Goal: Information Seeking & Learning: Find specific fact

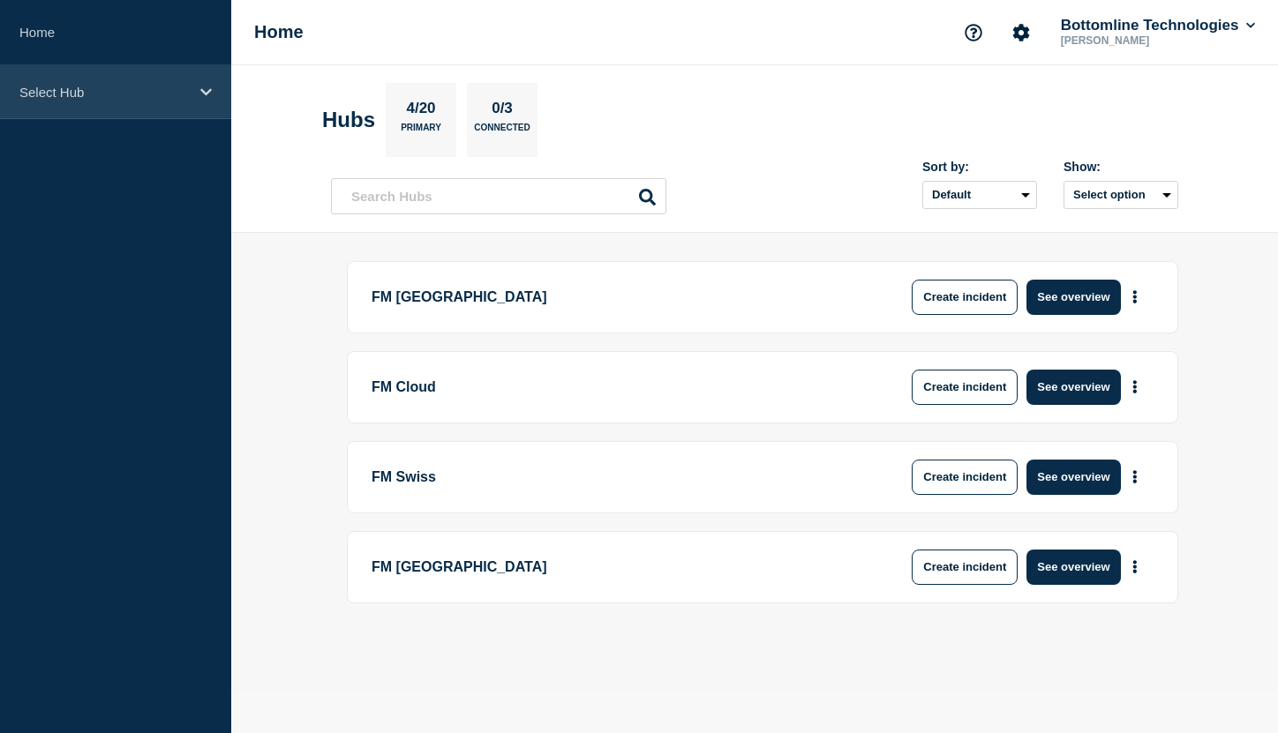
click at [196, 92] on div "Select Hub" at bounding box center [115, 92] width 231 height 54
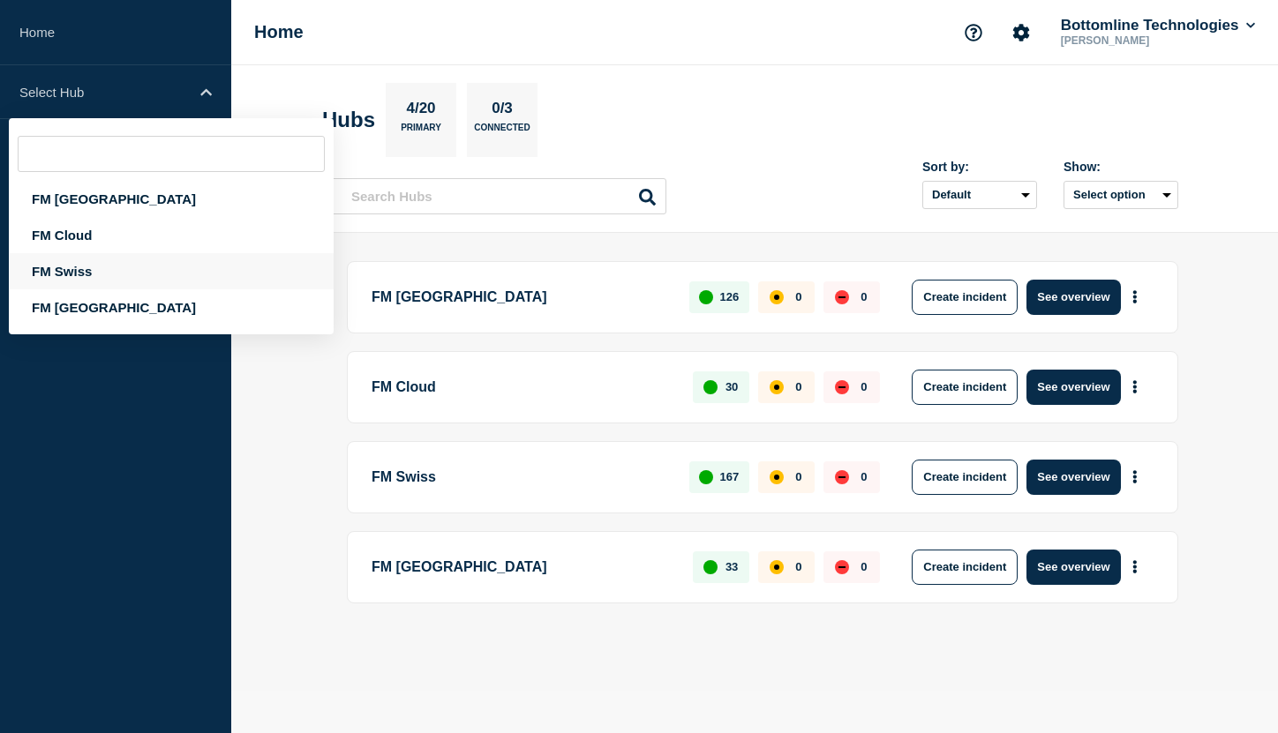
click at [137, 275] on div "FM Swiss" at bounding box center [171, 271] width 325 height 36
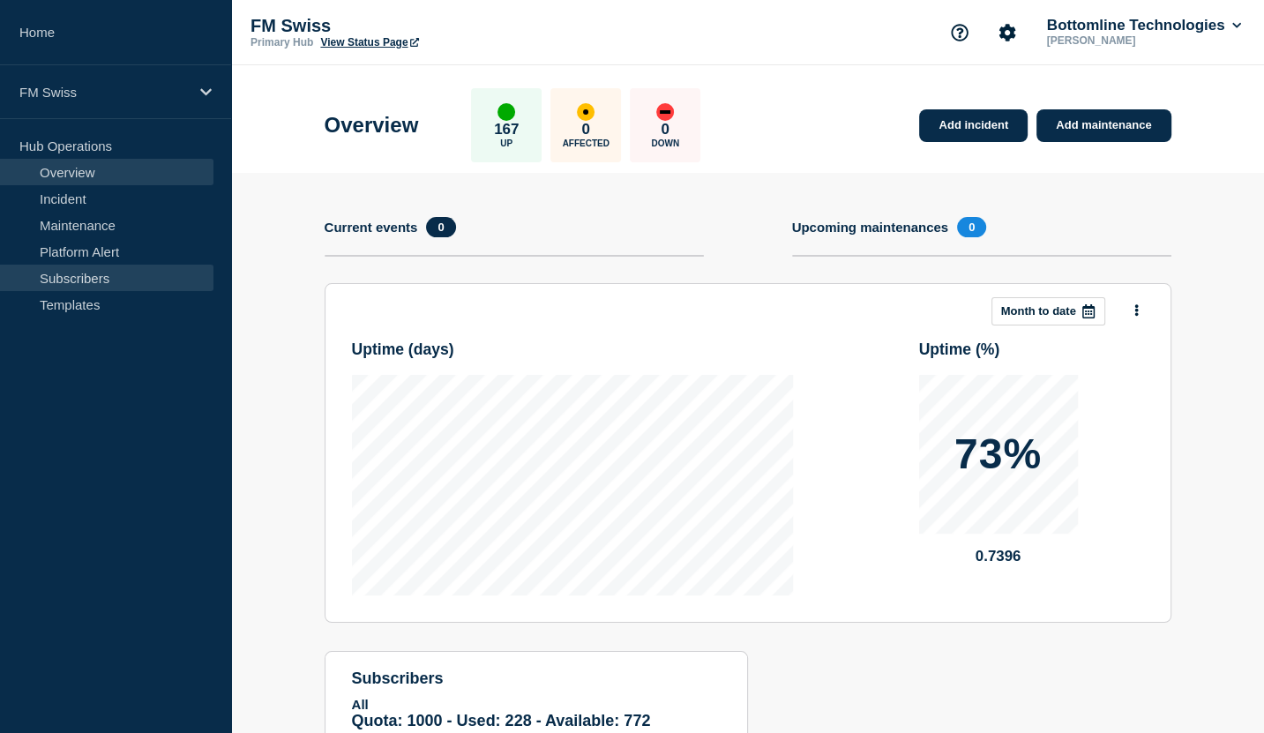
click at [90, 286] on link "Subscribers" at bounding box center [107, 278] width 214 height 26
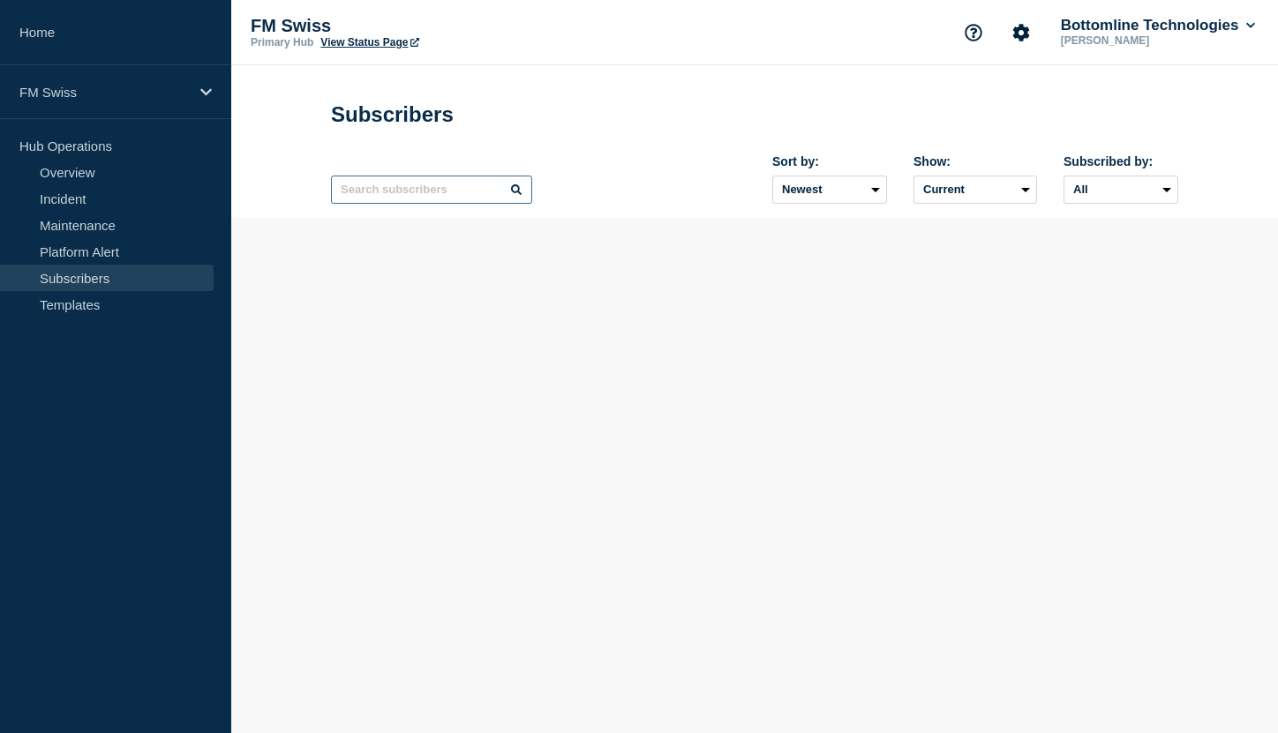
click at [423, 192] on input "text" at bounding box center [431, 190] width 201 height 28
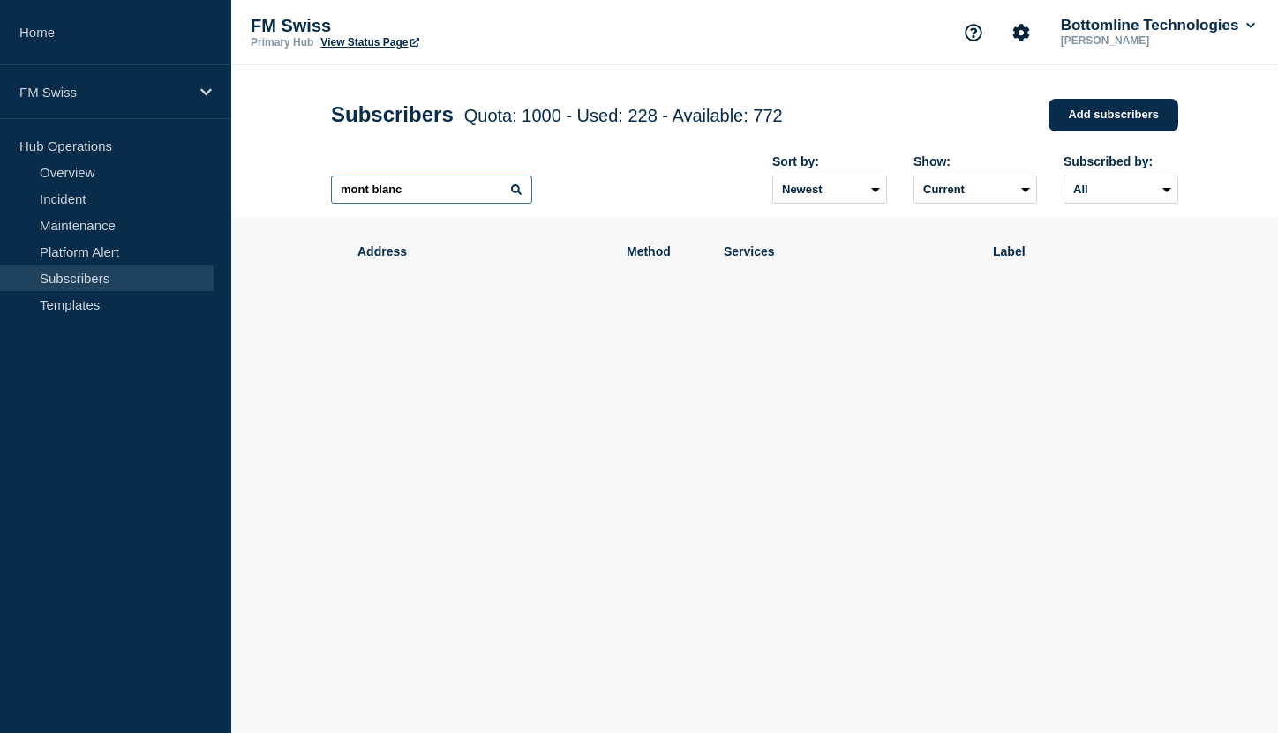
click at [354, 193] on input "mont blanc" at bounding box center [431, 190] width 201 height 28
click at [353, 193] on input "mont blanc" at bounding box center [431, 190] width 201 height 28
click at [346, 193] on input "Blanc" at bounding box center [431, 190] width 201 height 28
type input "blanc"
click at [516, 195] on icon at bounding box center [516, 189] width 11 height 11
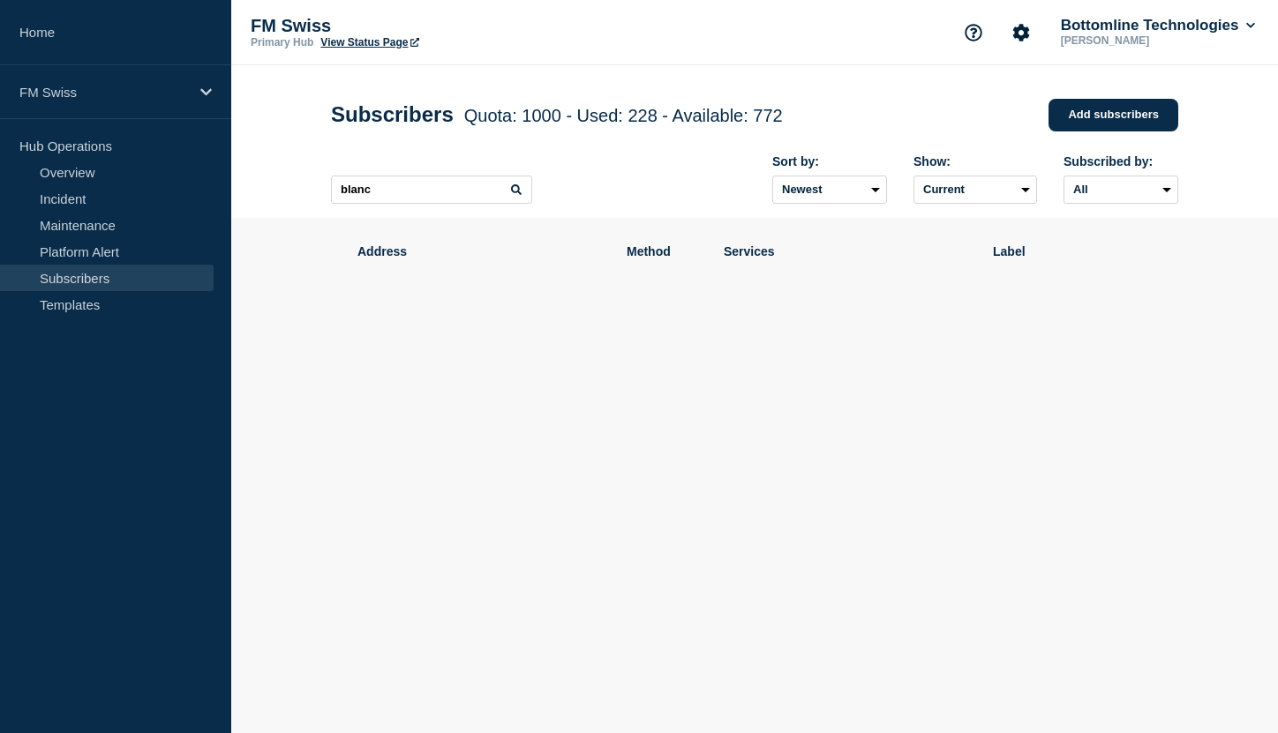
click at [516, 195] on icon at bounding box center [516, 189] width 11 height 11
click at [126, 275] on link "Subscribers" at bounding box center [107, 278] width 214 height 26
drag, startPoint x: 456, startPoint y: 201, endPoint x: 325, endPoint y: 194, distance: 131.7
click at [325, 194] on div "Subscribers Quota: 1000 - Used: 228 - Available: 772 Quota Used Available 1000 …" at bounding box center [754, 141] width 887 height 153
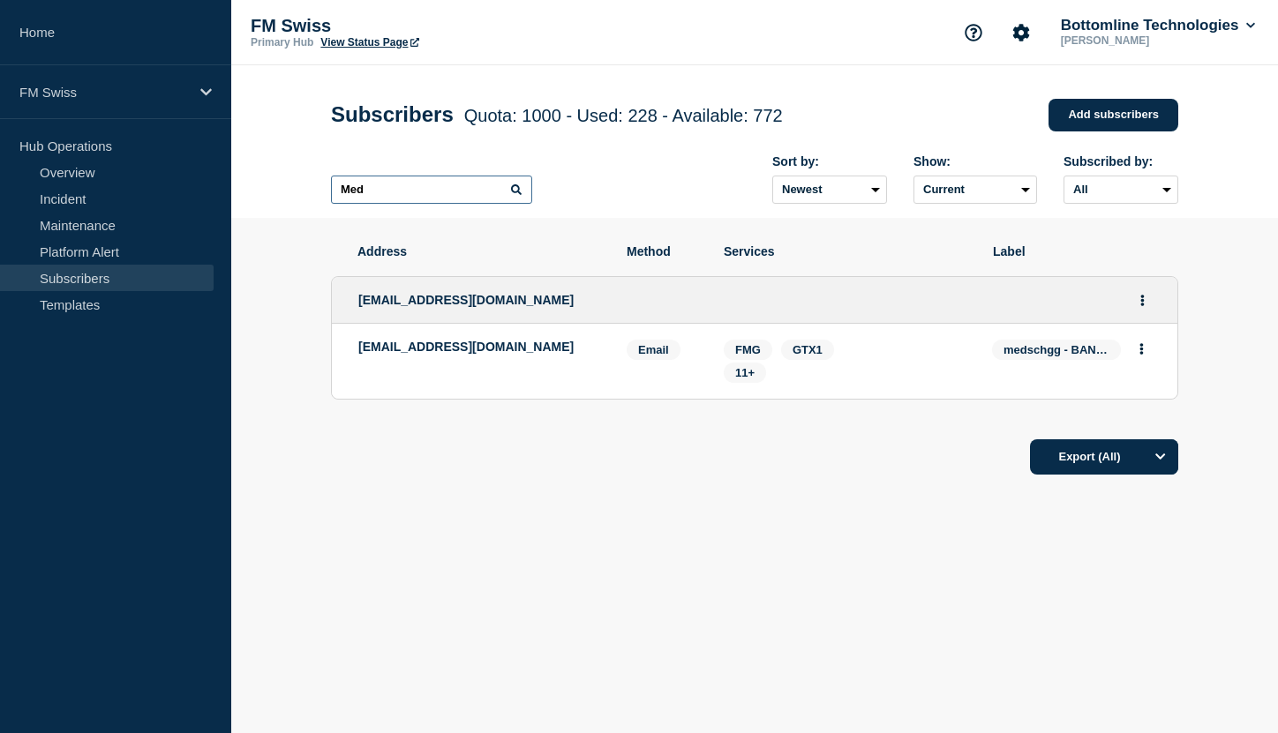
type input "Med"
drag, startPoint x: 504, startPoint y: 305, endPoint x: 354, endPoint y: 323, distance: 151.0
click at [354, 323] on div "[EMAIL_ADDRESS][DOMAIN_NAME]" at bounding box center [754, 300] width 845 height 47
copy span "[EMAIL_ADDRESS][DOMAIN_NAME]"
